Goal: Task Accomplishment & Management: Manage account settings

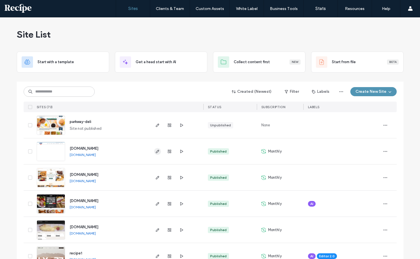
click at [156, 154] on span "button" at bounding box center [157, 151] width 7 height 7
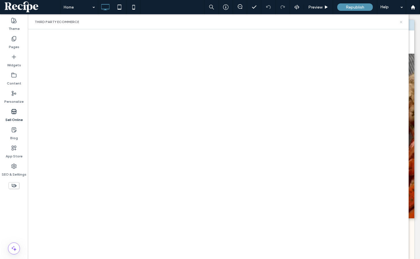
click at [402, 21] on icon at bounding box center [401, 22] width 4 height 4
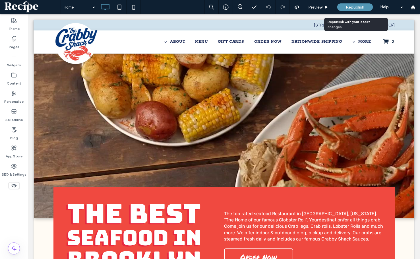
click at [359, 5] on span "Republish" at bounding box center [355, 7] width 18 height 5
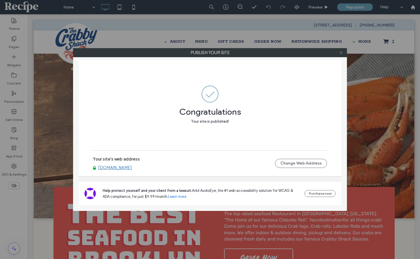
click at [343, 52] on icon at bounding box center [341, 53] width 4 height 4
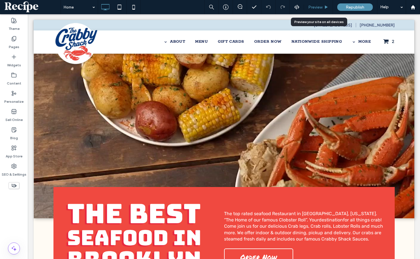
click at [319, 8] on span "Preview" at bounding box center [315, 7] width 14 height 5
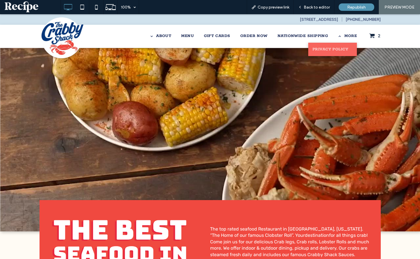
click at [333, 46] on link "Privacy Policy" at bounding box center [332, 49] width 49 height 13
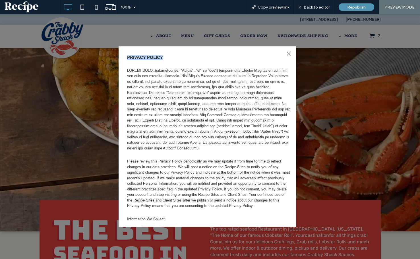
drag, startPoint x: 284, startPoint y: 55, endPoint x: 288, endPoint y: 55, distance: 3.5
click at [287, 55] on div "Share by: Privacy Policy Please review this Privacy Policy periodically as we m…" at bounding box center [207, 136] width 177 height 181
click at [288, 55] on div at bounding box center [289, 54] width 8 height 8
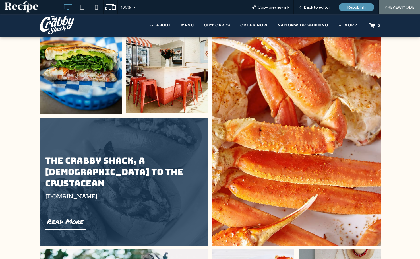
scroll to position [370, 0]
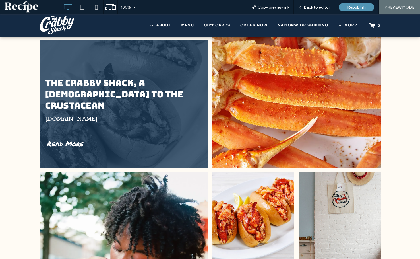
click at [373, 26] on span "2" at bounding box center [374, 25] width 11 height 8
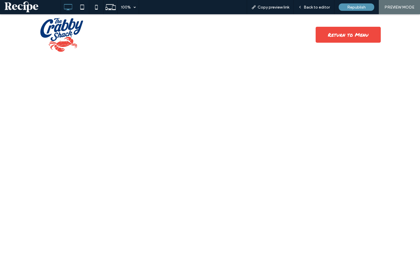
select select "*"
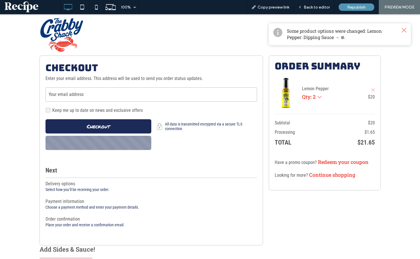
click at [181, 92] on input "Your email address" at bounding box center [152, 94] width 212 height 14
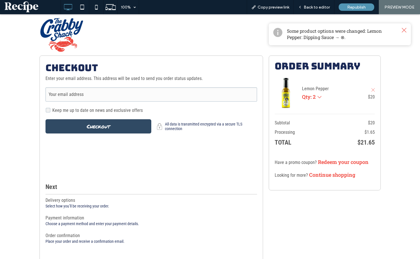
click at [90, 123] on div "button" at bounding box center [99, 126] width 106 height 14
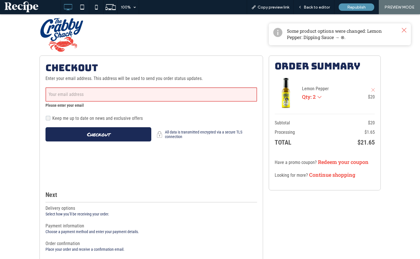
click at [94, 102] on form "Your email address Please enter your email" at bounding box center [152, 97] width 212 height 21
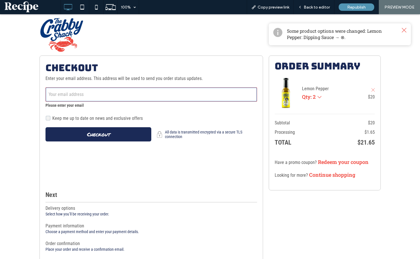
click at [99, 100] on input "Your email address" at bounding box center [152, 94] width 212 height 14
type input "**********"
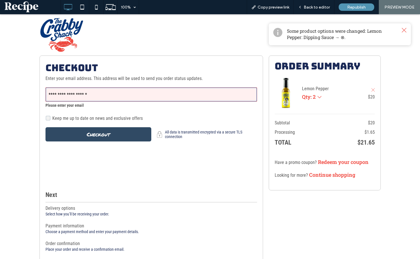
click at [94, 137] on span "Checkout" at bounding box center [98, 135] width 23 height 8
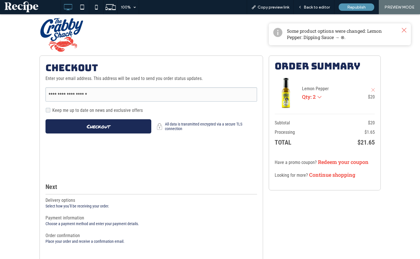
select select "**"
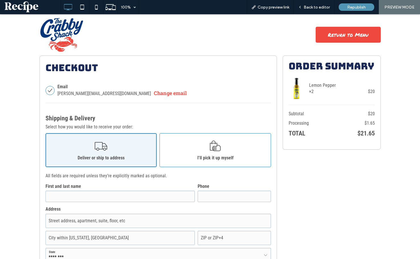
click at [200, 144] on link "I’ll pick it up myself" at bounding box center [215, 150] width 111 height 34
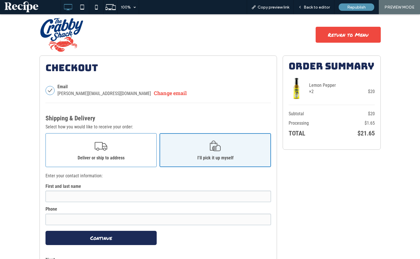
click at [144, 152] on link "Deliver or ship to address" at bounding box center [101, 150] width 111 height 34
select select "**"
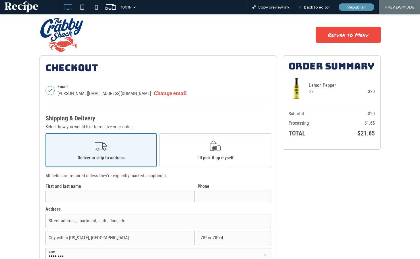
click at [154, 94] on link "Change email" at bounding box center [170, 93] width 33 height 7
select select "*"
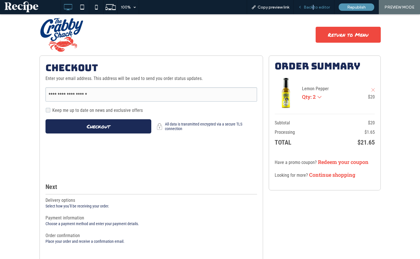
click at [314, 8] on span "Back to editor" at bounding box center [317, 7] width 26 height 5
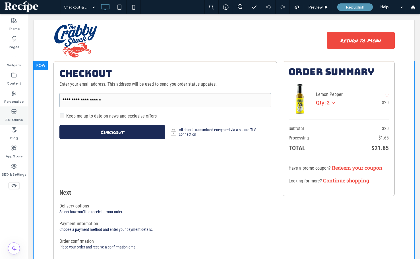
click at [13, 116] on label "Sell Online" at bounding box center [13, 118] width 17 height 8
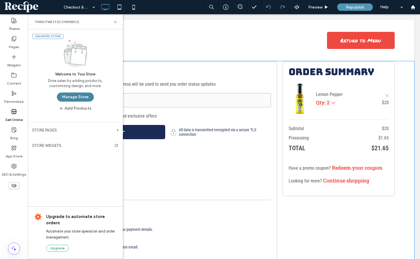
click at [71, 95] on button "Manage Store" at bounding box center [75, 96] width 37 height 9
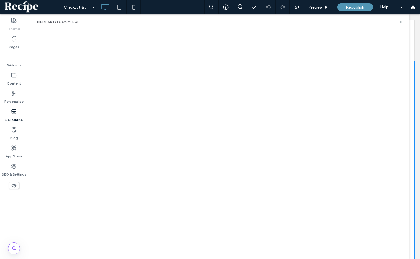
click at [402, 23] on use at bounding box center [401, 22] width 2 height 2
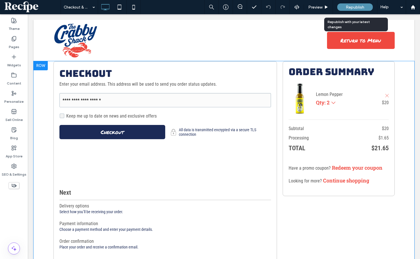
click at [360, 4] on div "Republish" at bounding box center [355, 6] width 36 height 7
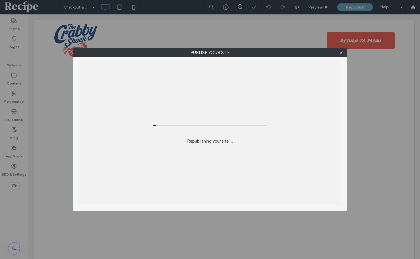
select select "*"
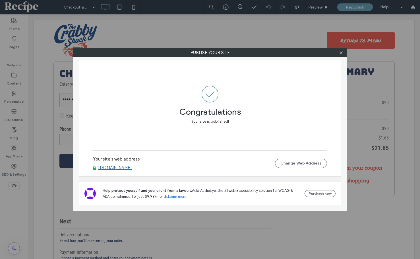
click at [111, 170] on div "Your site's web address www.thecrabbyshack.com Change Web Address" at bounding box center [210, 163] width 234 height 18
click at [112, 169] on link "www.thecrabbyshack.com" at bounding box center [115, 167] width 34 height 5
drag, startPoint x: 346, startPoint y: 51, endPoint x: 340, endPoint y: 53, distance: 5.7
click at [346, 51] on label "Publish your site" at bounding box center [209, 52] width 273 height 9
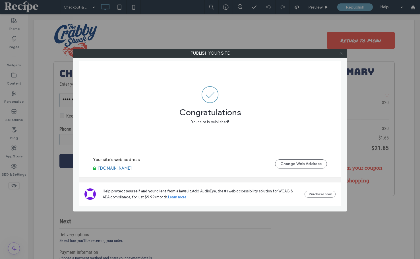
click at [340, 53] on icon at bounding box center [341, 53] width 4 height 4
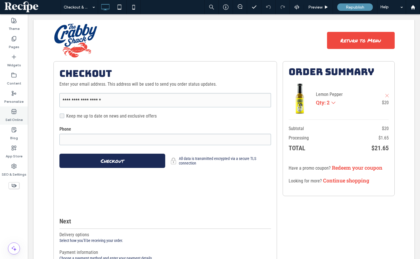
click at [13, 119] on label "Sell Online" at bounding box center [13, 118] width 17 height 8
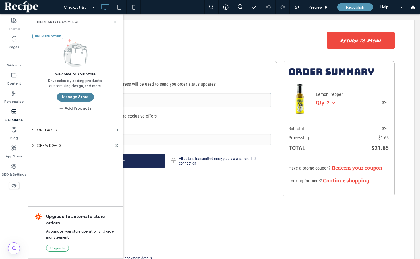
click at [79, 100] on button "Manage Store" at bounding box center [75, 96] width 37 height 9
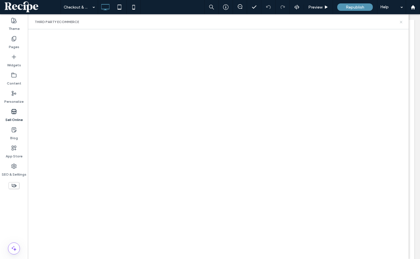
click at [402, 22] on icon at bounding box center [401, 22] width 4 height 4
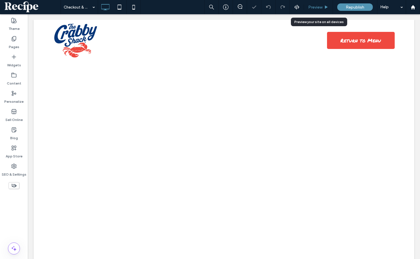
select select "*"
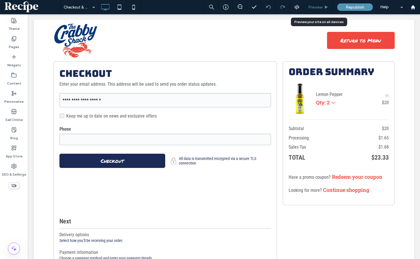
click at [322, 8] on span "Preview" at bounding box center [315, 7] width 14 height 5
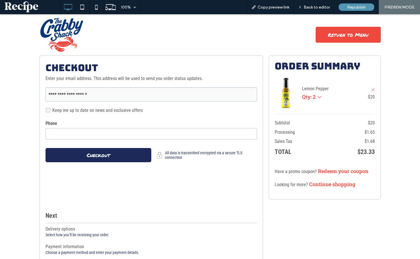
click at [110, 129] on input "Menu" at bounding box center [152, 133] width 212 height 11
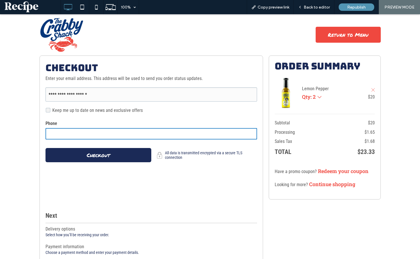
click at [114, 138] on input "Menu" at bounding box center [152, 133] width 212 height 11
type input "**********"
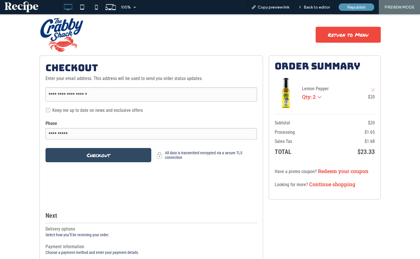
click at [108, 152] on div "button" at bounding box center [99, 155] width 106 height 14
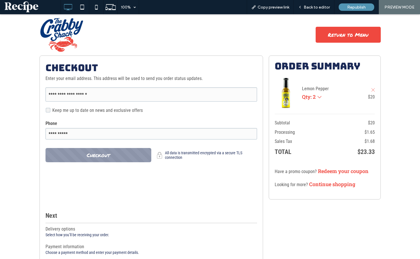
select select "**"
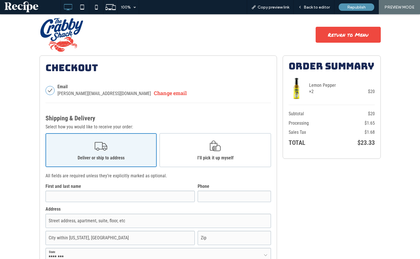
click at [154, 96] on link "Change email" at bounding box center [170, 93] width 33 height 7
select select "*"
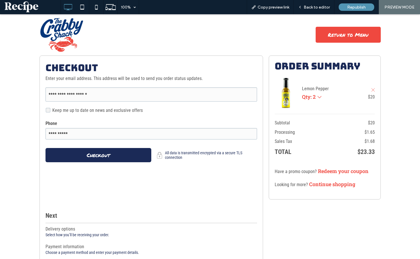
drag, startPoint x: 102, startPoint y: 154, endPoint x: 107, endPoint y: 148, distance: 8.3
click at [102, 151] on div "button" at bounding box center [99, 155] width 106 height 14
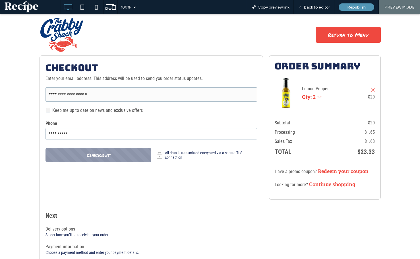
select select "**"
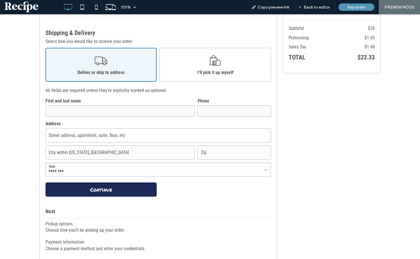
scroll to position [96, 0]
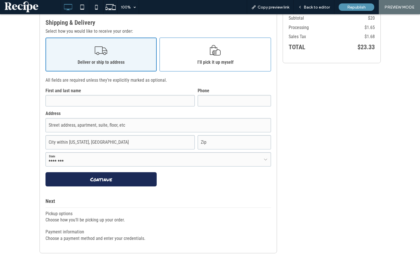
click at [214, 68] on link "I’ll pick it up myself" at bounding box center [215, 55] width 111 height 34
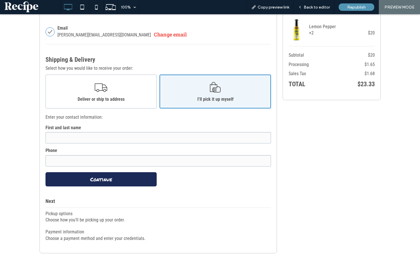
click at [107, 154] on div "Phone" at bounding box center [158, 156] width 229 height 20
click at [137, 98] on link "Deliver or ship to address" at bounding box center [101, 92] width 111 height 34
select select "**"
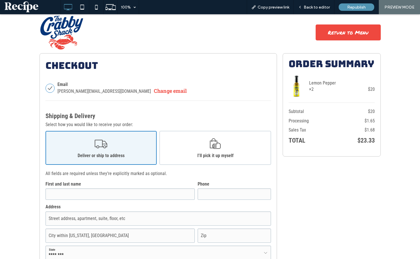
scroll to position [0, 0]
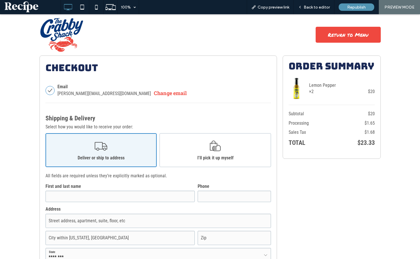
click at [137, 93] on div "dean@thisisrecipe.com Change email" at bounding box center [164, 93] width 214 height 7
select select "*"
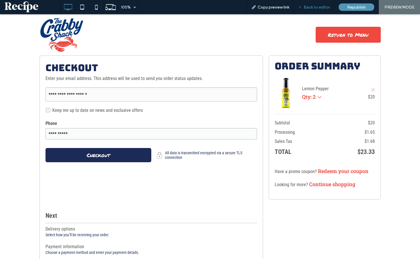
click at [327, 5] on span "Back to editor" at bounding box center [317, 7] width 26 height 5
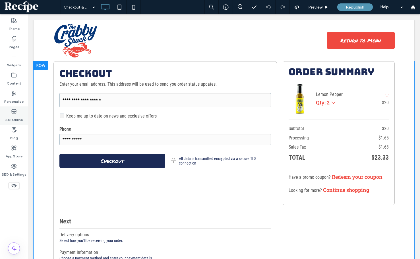
click at [17, 116] on label "Sell Online" at bounding box center [13, 118] width 17 height 8
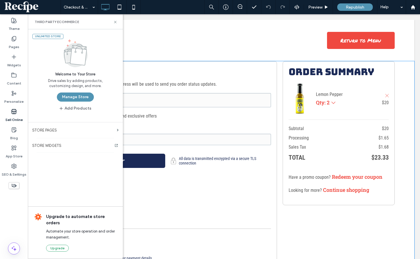
click at [73, 97] on button "Manage Store" at bounding box center [75, 96] width 37 height 9
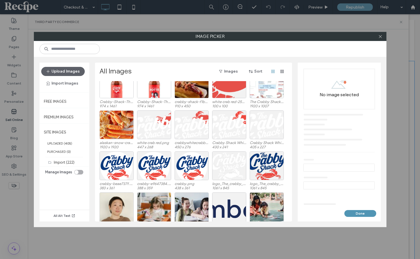
scroll to position [1018, 0]
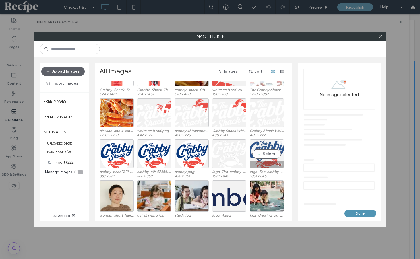
click at [264, 156] on div "Select" at bounding box center [267, 153] width 34 height 29
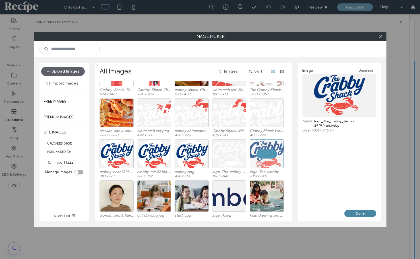
click at [364, 214] on button "Done" at bounding box center [360, 213] width 32 height 7
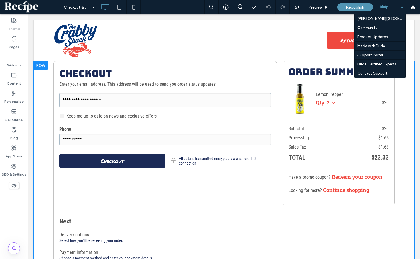
click at [387, 8] on div "Help" at bounding box center [391, 7] width 28 height 14
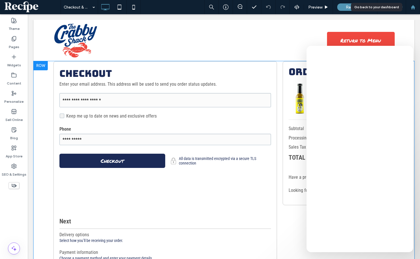
click at [416, 6] on div at bounding box center [413, 7] width 14 height 5
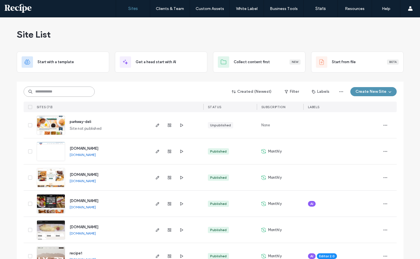
click at [46, 90] on input at bounding box center [59, 91] width 71 height 10
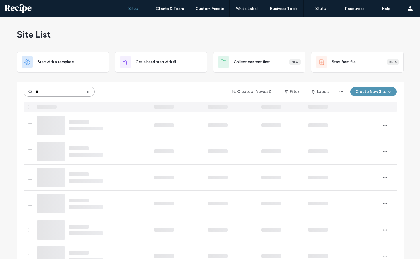
type input "**"
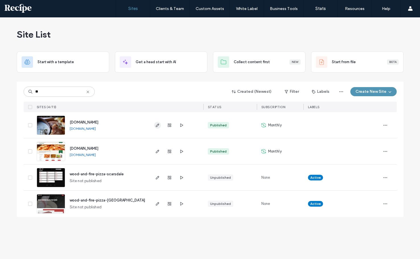
click at [157, 126] on icon "button" at bounding box center [157, 125] width 5 height 5
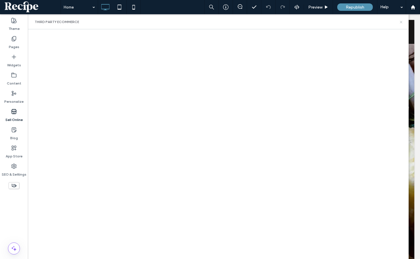
click at [399, 22] on icon at bounding box center [401, 22] width 4 height 4
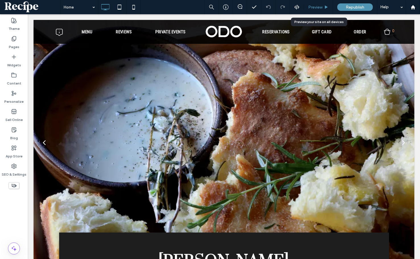
click at [317, 10] on div "Preview" at bounding box center [318, 7] width 29 height 14
click at [319, 5] on span "Preview" at bounding box center [315, 7] width 14 height 5
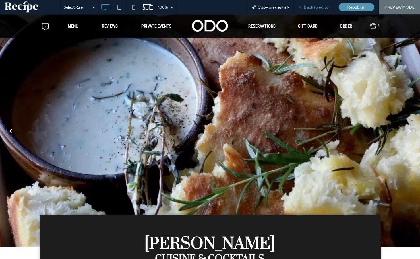
click at [303, 5] on div "Back to editor" at bounding box center [314, 7] width 40 height 5
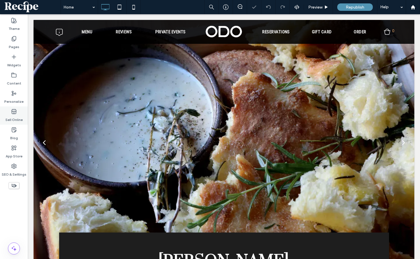
click at [19, 115] on label "Sell Online" at bounding box center [13, 118] width 17 height 8
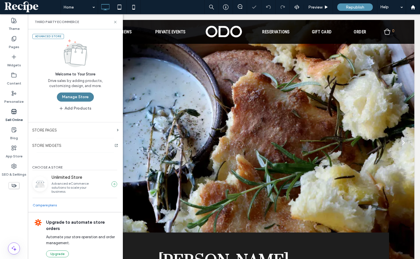
click at [76, 98] on button "Manage Store" at bounding box center [75, 96] width 37 height 9
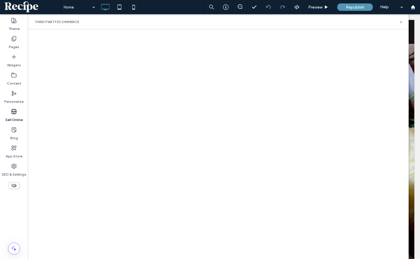
click at [400, 18] on div "Third Party eCommerce" at bounding box center [218, 21] width 381 height 15
click at [400, 22] on icon at bounding box center [401, 22] width 4 height 4
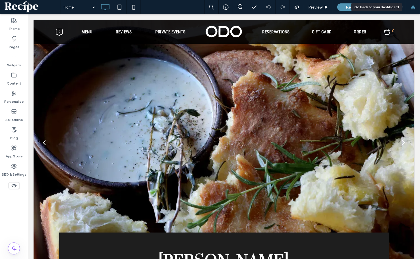
click at [413, 10] on div at bounding box center [413, 7] width 14 height 14
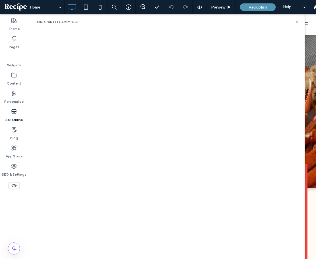
click at [297, 21] on use at bounding box center [297, 22] width 2 height 2
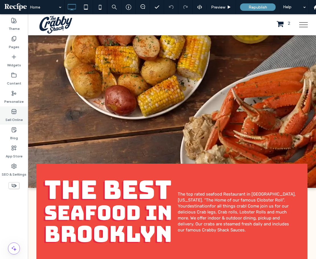
click at [21, 113] on div "Sell Online" at bounding box center [14, 115] width 28 height 18
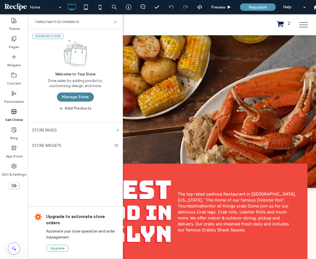
click at [77, 97] on button "Manage Store" at bounding box center [75, 96] width 37 height 9
